Goal: Information Seeking & Learning: Learn about a topic

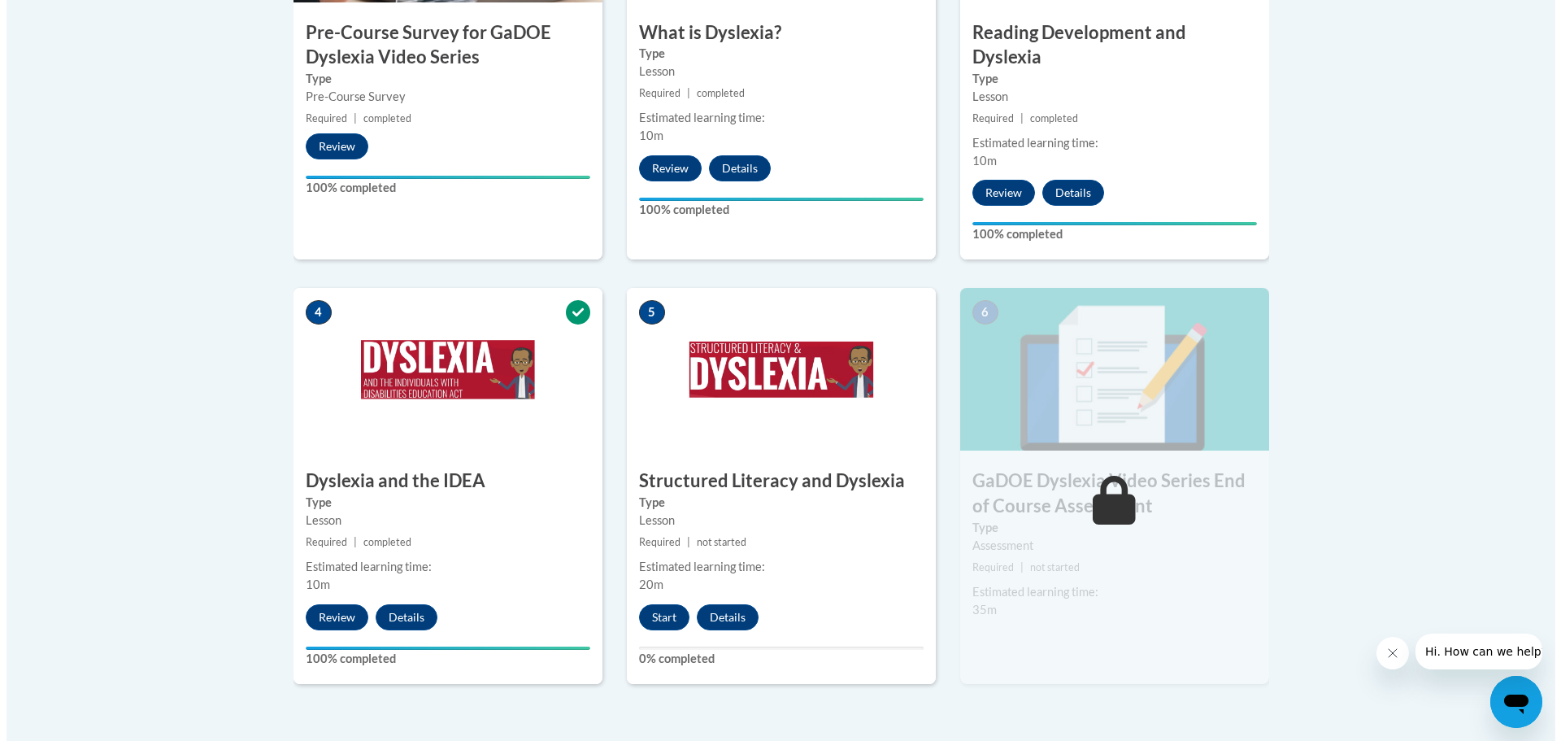
scroll to position [732, 0]
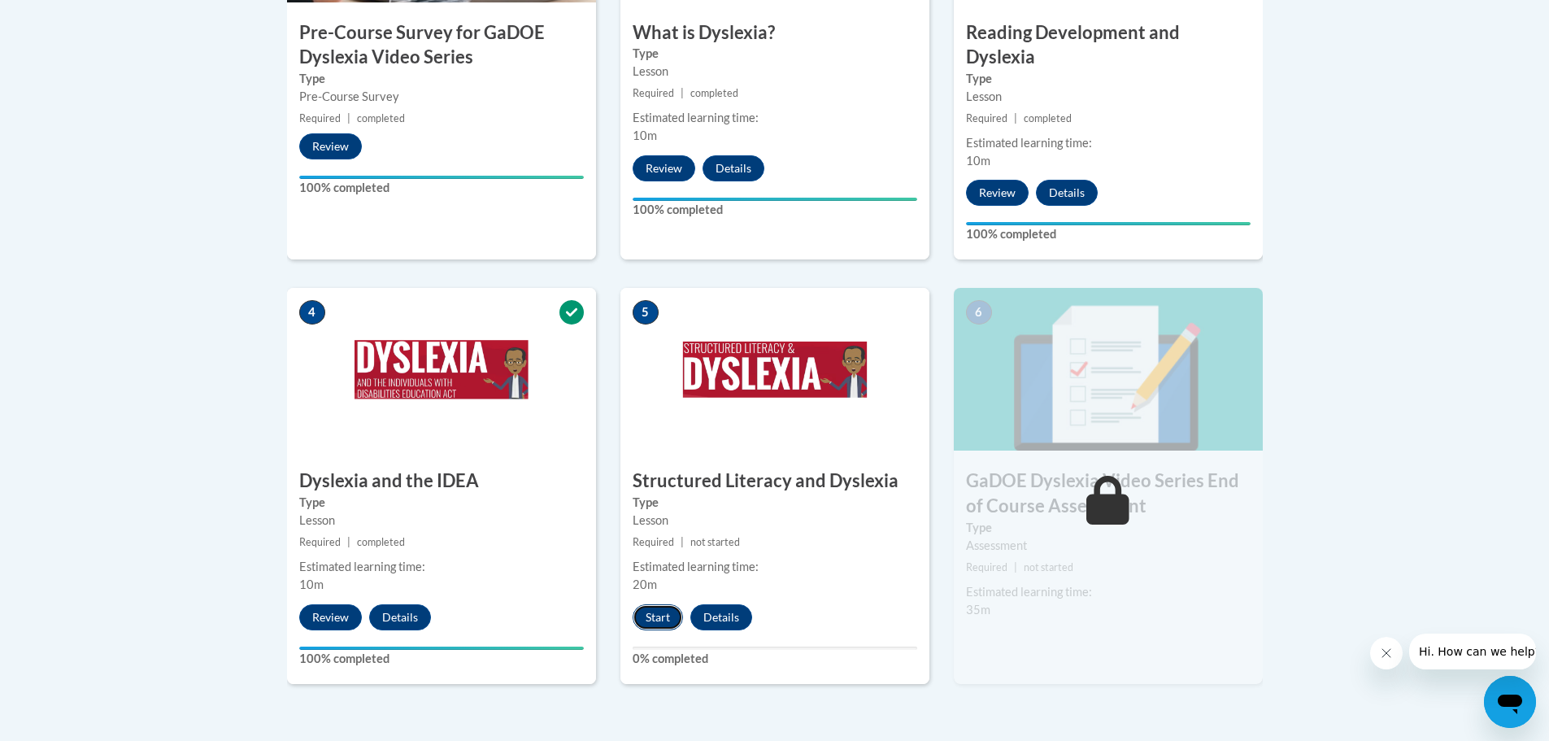
click at [656, 604] on button "Start" at bounding box center [658, 617] width 50 height 26
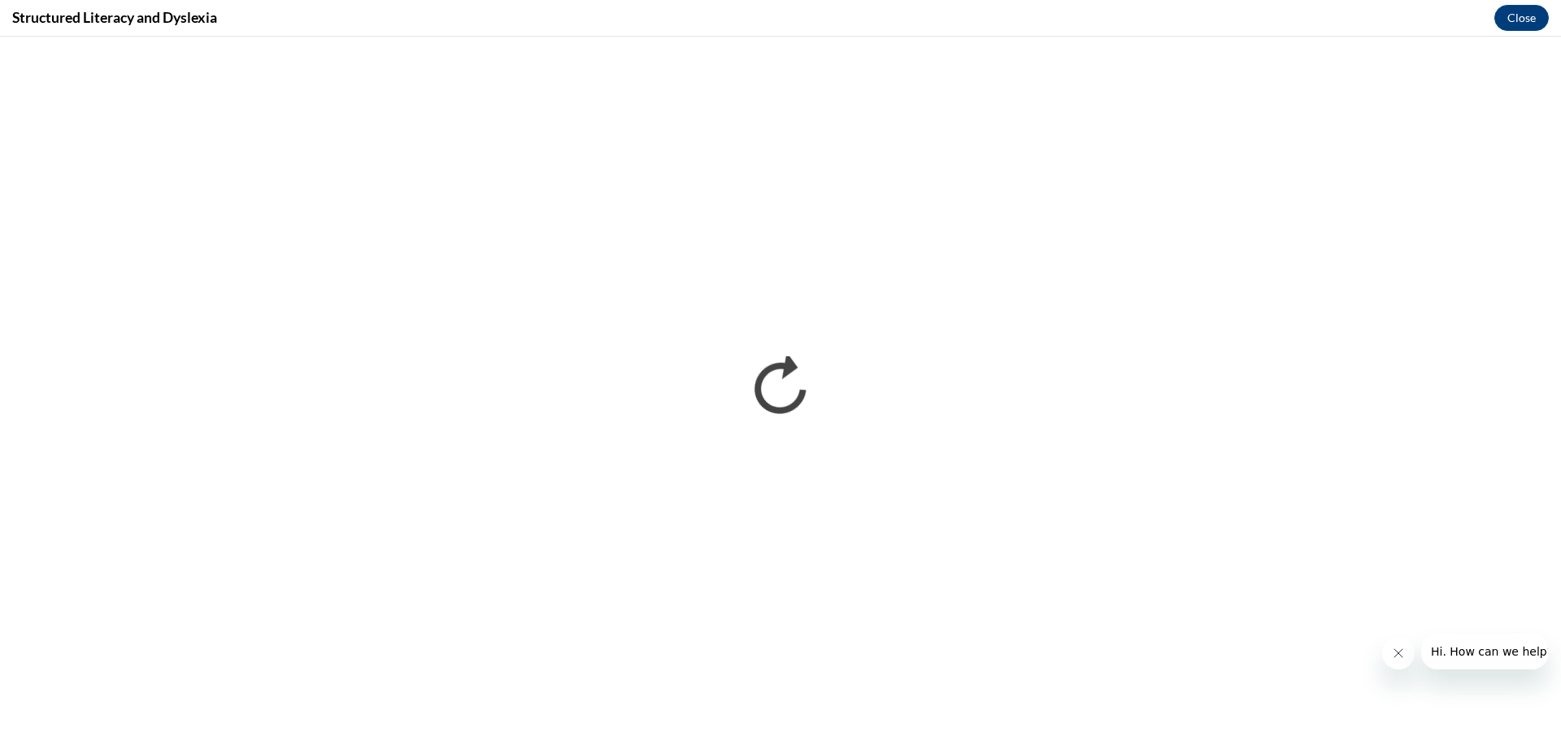
scroll to position [0, 0]
